Goal: Information Seeking & Learning: Learn about a topic

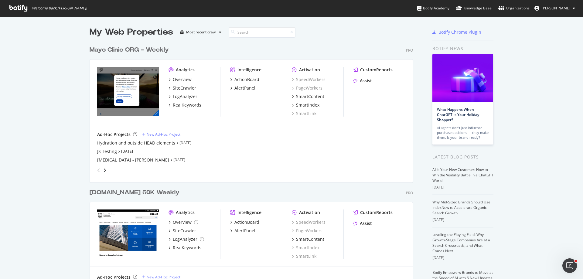
click at [142, 50] on div "Mayo Clinic ORG - Weekly" at bounding box center [129, 50] width 79 height 9
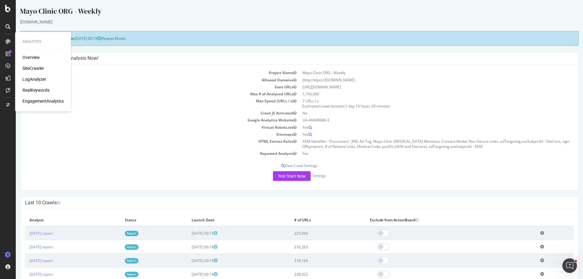
click at [176, 116] on td "Crawl JS Activated" at bounding box center [162, 113] width 274 height 7
click at [138, 233] on link "Report" at bounding box center [132, 233] width 14 height 5
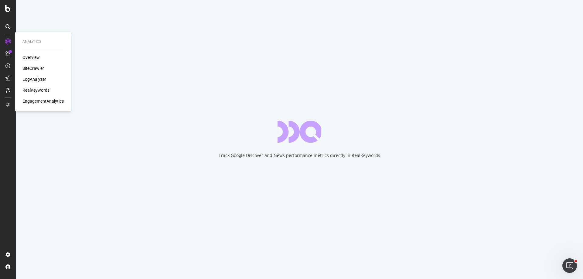
click at [38, 101] on div "EngagementAnalytics" at bounding box center [42, 101] width 41 height 6
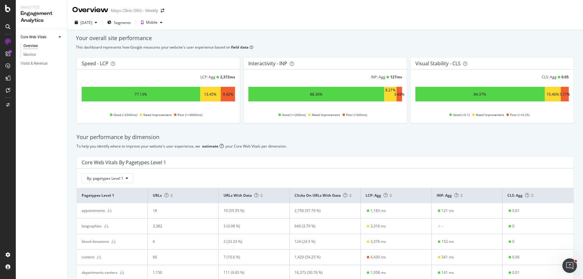
click at [348, 164] on div "Core Web Vitals By pagetypes Level 1" at bounding box center [324, 162] width 484 height 6
click at [258, 164] on div "Core Web Vitals By pagetypes Level 1" at bounding box center [324, 162] width 484 height 6
click at [37, 68] on div "SiteCrawler" at bounding box center [33, 68] width 22 height 6
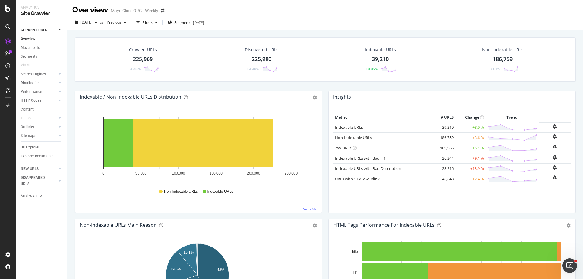
click at [150, 59] on div "225,969" at bounding box center [143, 59] width 20 height 8
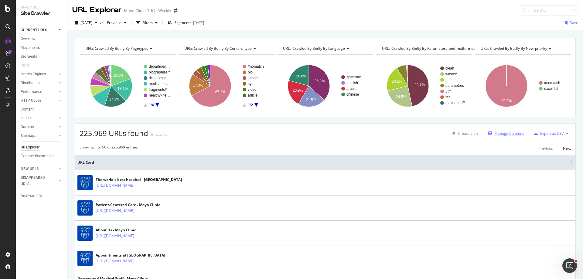
click at [514, 133] on div "Manage Columns" at bounding box center [509, 133] width 30 height 5
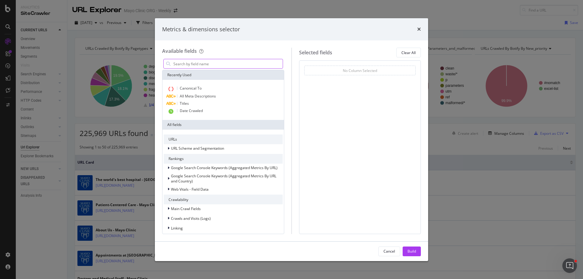
click at [186, 63] on input "modal" at bounding box center [228, 63] width 110 height 9
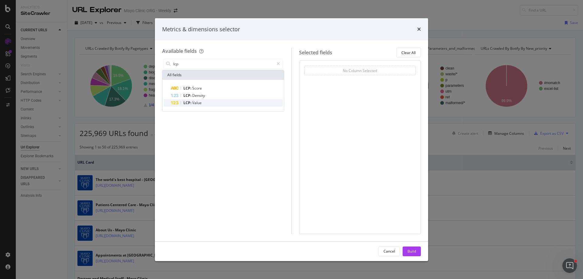
click at [197, 102] on span "Value" at bounding box center [196, 102] width 9 height 5
click at [198, 103] on span "Value" at bounding box center [196, 102] width 9 height 5
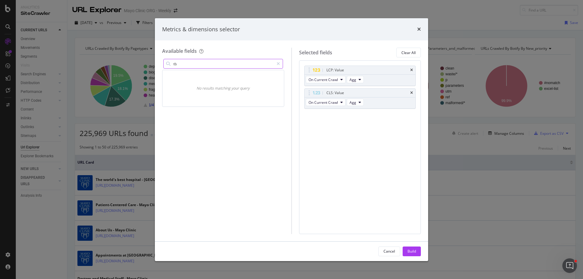
type input "t"
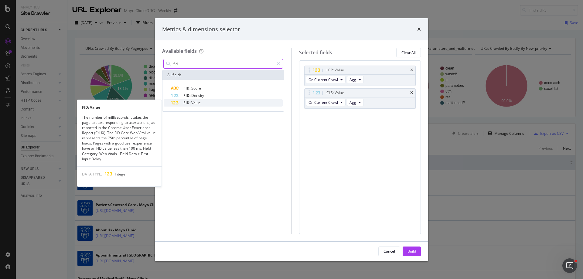
type input "fid"
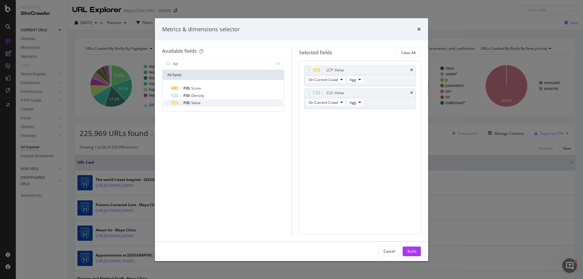
click at [200, 103] on span "Value" at bounding box center [195, 102] width 9 height 5
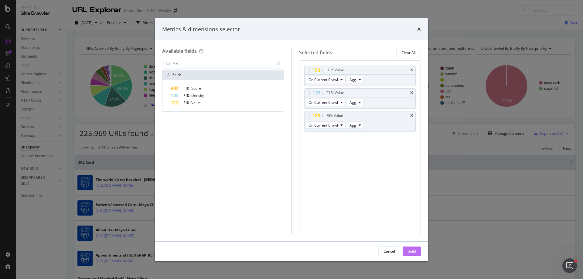
click at [417, 249] on button "Build" at bounding box center [411, 251] width 18 height 10
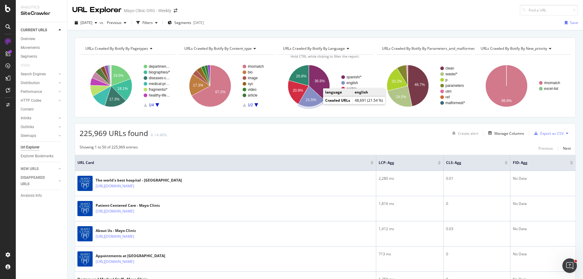
click at [316, 102] on icon "A chart." at bounding box center [311, 96] width 26 height 21
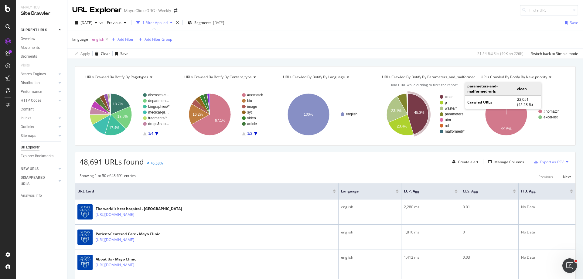
click at [447, 95] on text "clean" at bounding box center [449, 97] width 9 height 4
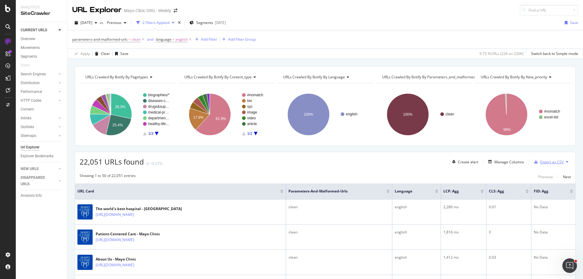
click at [544, 159] on div "Export as CSV" at bounding box center [551, 161] width 23 height 5
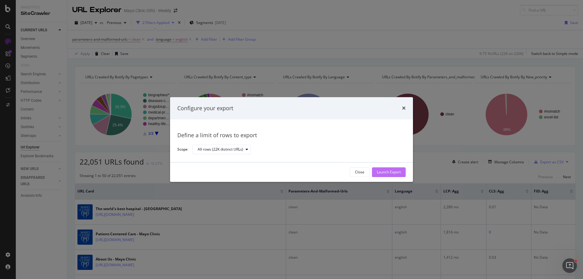
click at [395, 167] on button "Launch Export" at bounding box center [389, 172] width 34 height 10
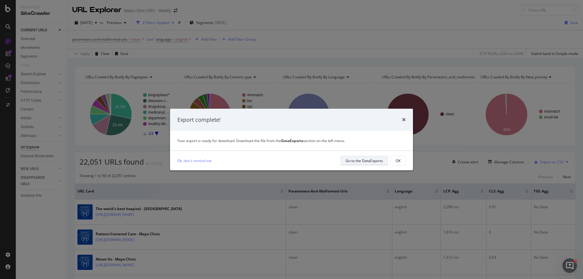
click at [364, 160] on div "Go to the DataExports" at bounding box center [363, 160] width 37 height 5
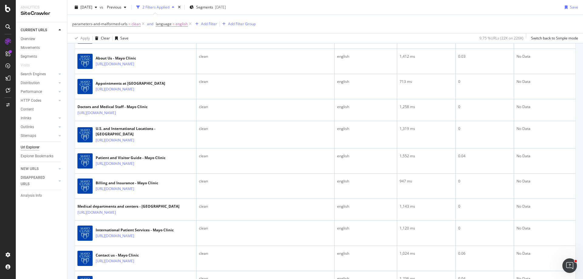
scroll to position [243, 0]
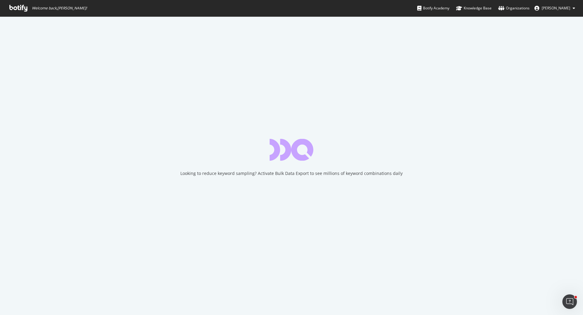
click at [15, 9] on icon at bounding box center [18, 8] width 18 height 7
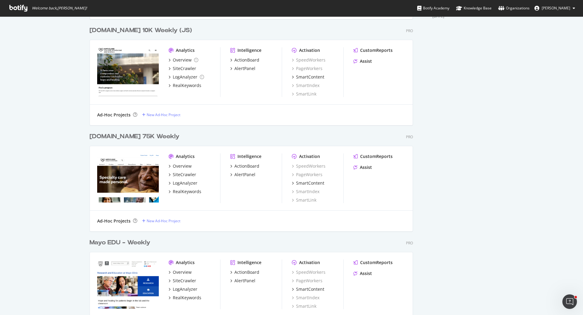
scroll to position [364, 0]
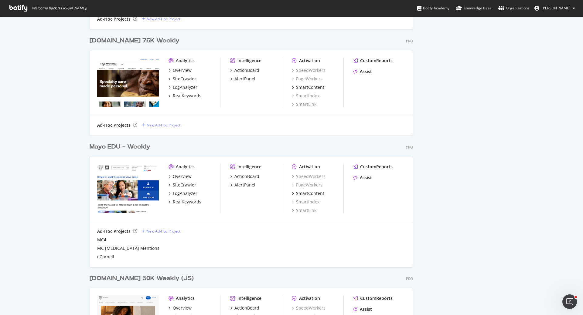
click at [120, 147] on div "Mayo EDU - Weekly" at bounding box center [120, 147] width 61 height 9
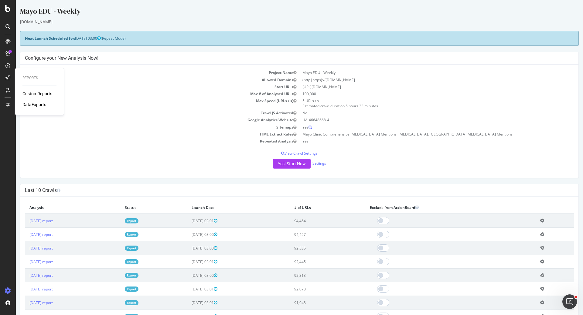
click at [31, 103] on div "DataExports" at bounding box center [34, 105] width 24 height 6
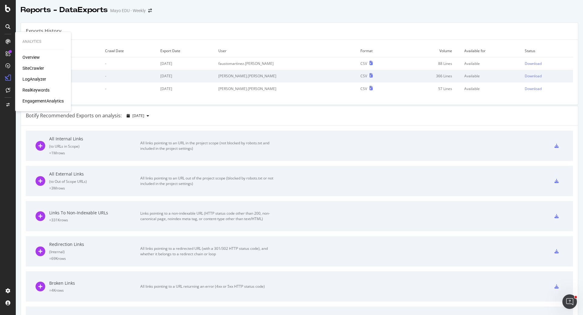
click at [39, 101] on div "EngagementAnalytics" at bounding box center [42, 101] width 41 height 6
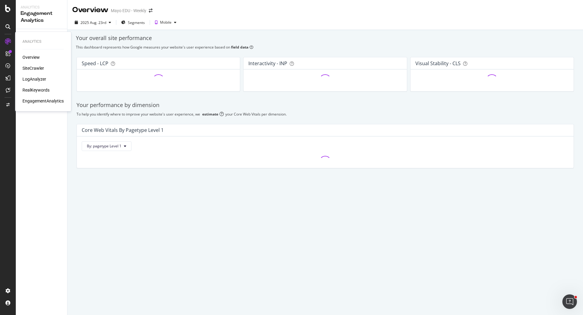
click at [30, 67] on div "SiteCrawler" at bounding box center [33, 68] width 22 height 6
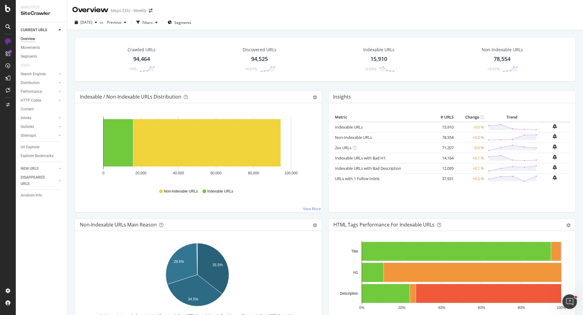
click at [144, 59] on div "94,464" at bounding box center [141, 59] width 17 height 8
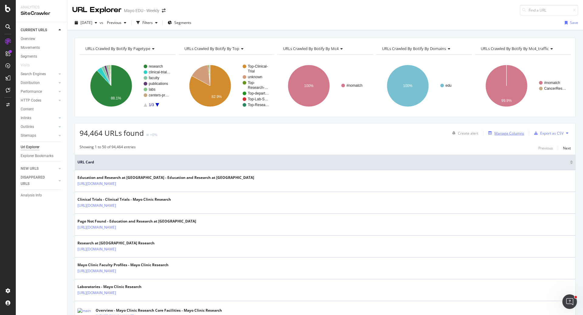
click at [504, 134] on div "Manage Columns" at bounding box center [509, 133] width 30 height 5
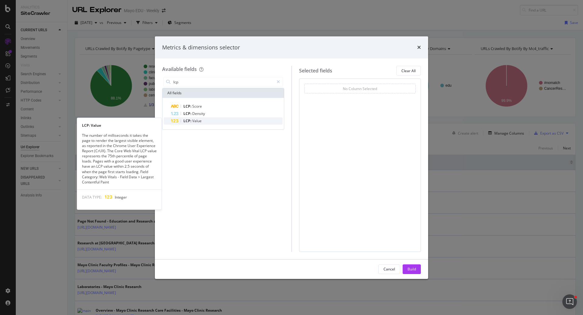
click at [227, 120] on div "LCP: Value" at bounding box center [227, 120] width 112 height 7
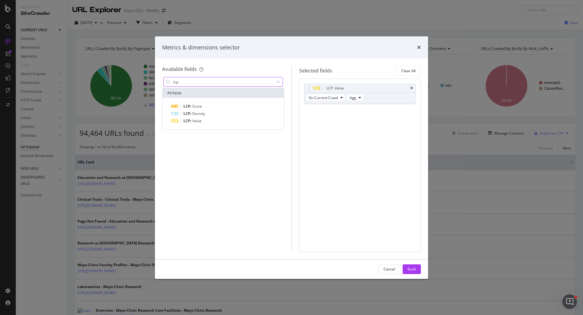
click at [204, 80] on input "lcp" at bounding box center [223, 81] width 101 height 9
click at [195, 120] on span "Value" at bounding box center [196, 120] width 9 height 5
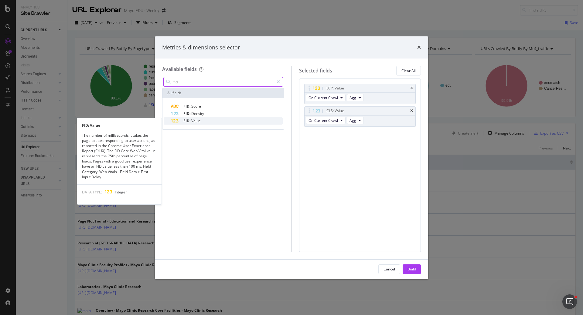
type input "fid"
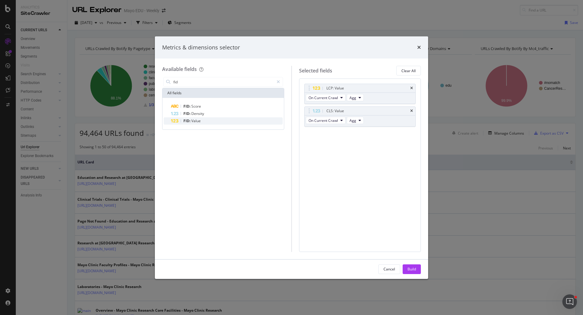
click at [191, 121] on span "FID:" at bounding box center [187, 120] width 8 height 5
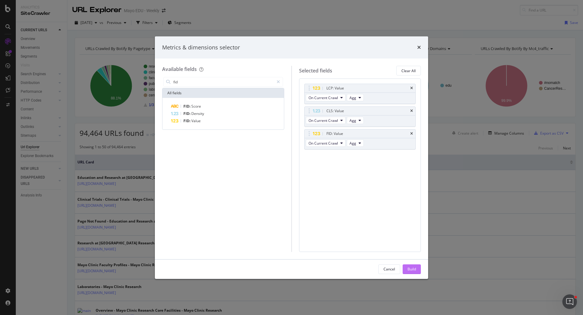
click at [415, 269] on div "Build" at bounding box center [411, 269] width 8 height 5
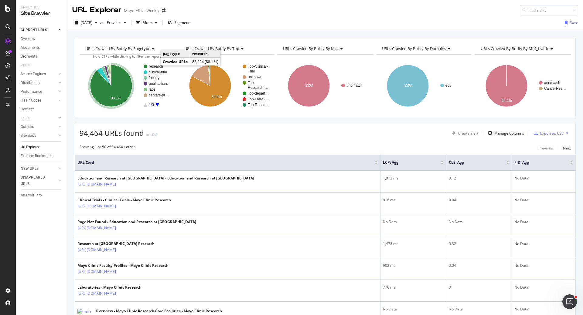
click at [155, 66] on text "research" at bounding box center [156, 66] width 14 height 4
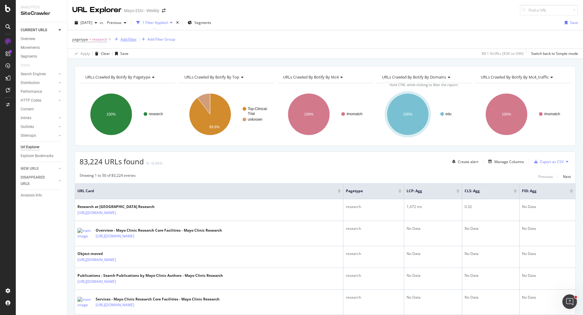
click at [130, 39] on div "Add Filter" at bounding box center [128, 39] width 16 height 5
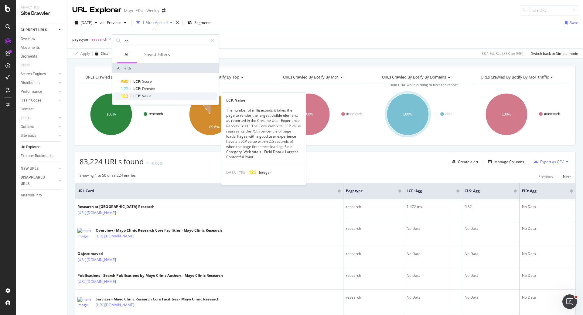
type input "lcp"
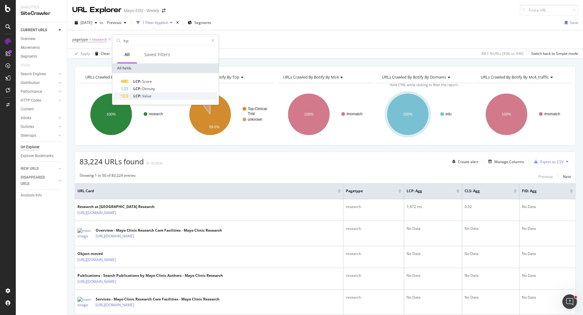
click at [145, 95] on span "Value" at bounding box center [146, 95] width 9 height 5
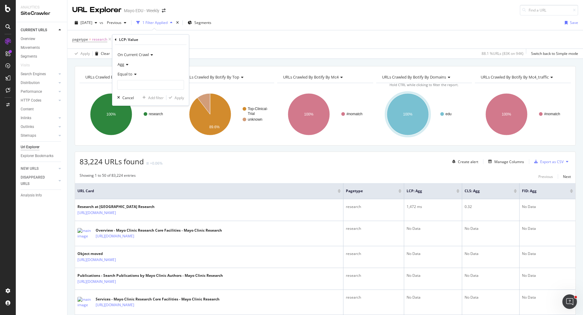
click at [130, 73] on span "Equal to" at bounding box center [124, 73] width 15 height 5
click at [130, 120] on span "Greater than" at bounding box center [131, 118] width 22 height 5
click at [122, 71] on span "Greater than" at bounding box center [128, 73] width 23 height 5
click at [137, 96] on span "Not Equal to" at bounding box center [130, 94] width 21 height 5
click at [139, 84] on input "number" at bounding box center [150, 85] width 67 height 10
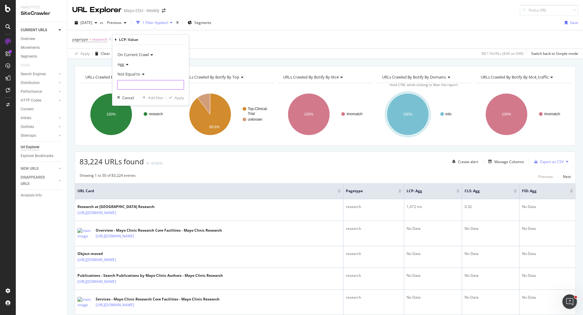
click at [139, 84] on input "number" at bounding box center [150, 85] width 67 height 10
click at [178, 85] on input "-1" at bounding box center [150, 85] width 67 height 10
drag, startPoint x: 176, startPoint y: 84, endPoint x: 115, endPoint y: 78, distance: 61.3
type input "6"
click at [117, 80] on input "6" at bounding box center [150, 85] width 67 height 10
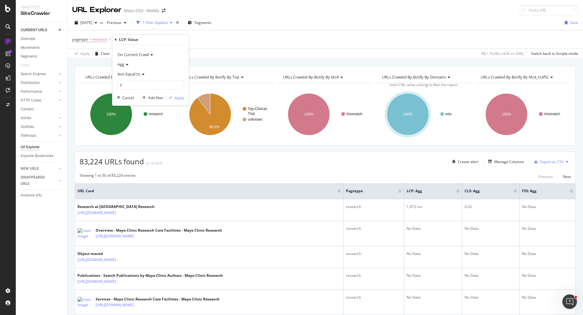
click at [131, 73] on span "Not Equal to" at bounding box center [128, 73] width 23 height 5
click at [126, 149] on span "Exists" at bounding box center [125, 149] width 10 height 5
click at [177, 87] on div "Apply" at bounding box center [178, 86] width 9 height 5
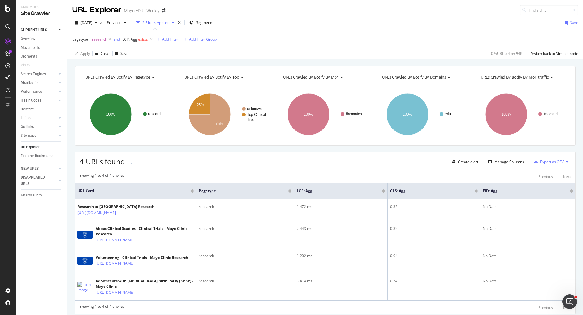
click at [169, 39] on div "Add Filter" at bounding box center [170, 39] width 16 height 5
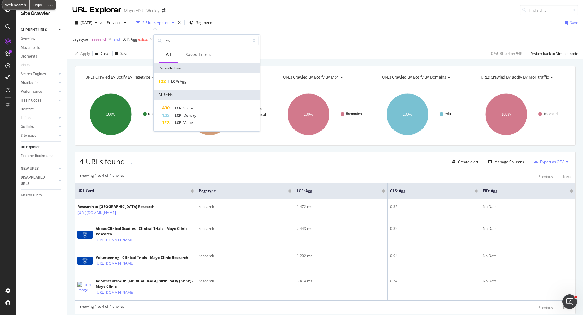
click at [131, 47] on div "pagetype = research and LCP: Agg exists Add Filter Add Filter Group" at bounding box center [325, 39] width 506 height 18
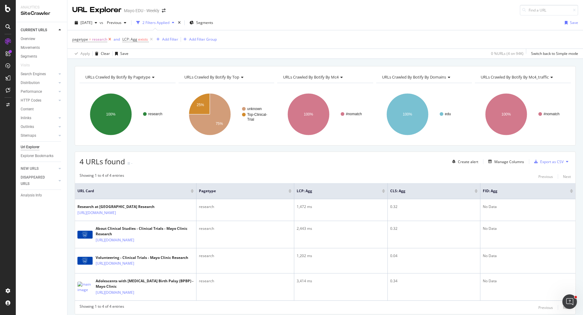
click at [109, 39] on icon at bounding box center [109, 39] width 5 height 6
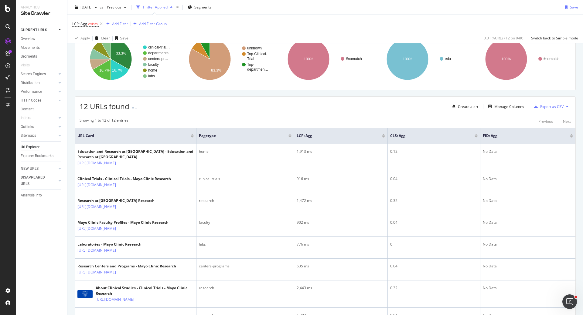
scroll to position [43, 0]
